Goal: Connect with others: Connect with others

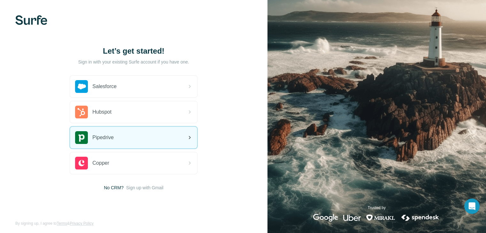
click at [155, 146] on div "Pipedrive" at bounding box center [133, 138] width 127 height 22
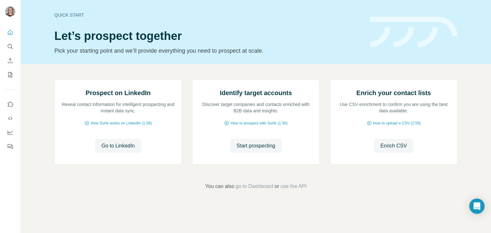
scroll to position [43, 0]
click at [260, 190] on span "go to Dashboard" at bounding box center [254, 187] width 38 height 8
